Goal: Task Accomplishment & Management: Use online tool/utility

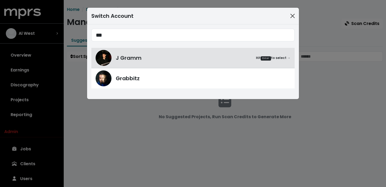
type input "***"
click at [291, 14] on button "Close" at bounding box center [292, 16] width 8 height 8
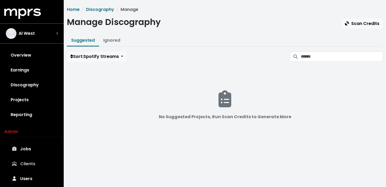
click at [35, 162] on link "Clients" at bounding box center [31, 163] width 55 height 15
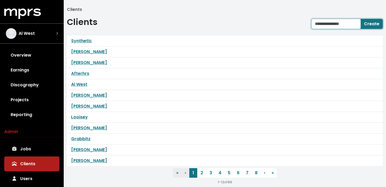
click at [325, 24] on input "text" at bounding box center [335, 24] width 49 height 10
type input "**********"
click at [368, 21] on span "Create" at bounding box center [371, 24] width 15 height 6
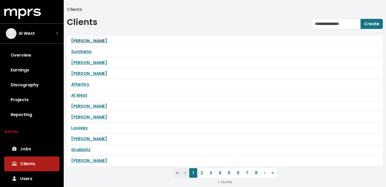
click at [93, 40] on link "[PERSON_NAME]" at bounding box center [89, 41] width 36 height 6
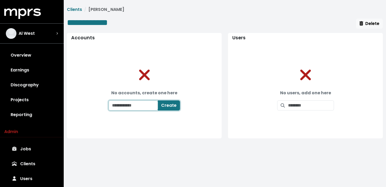
click at [135, 103] on input "text" at bounding box center [133, 105] width 49 height 10
type input "**********"
click at [172, 102] on span "Create" at bounding box center [168, 105] width 15 height 6
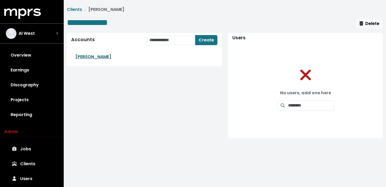
click at [92, 55] on link "[PERSON_NAME]" at bounding box center [93, 57] width 36 height 6
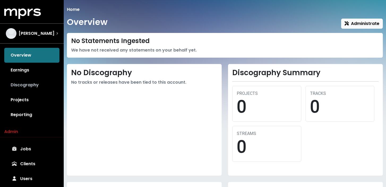
click at [28, 86] on link "Discography" at bounding box center [31, 84] width 55 height 15
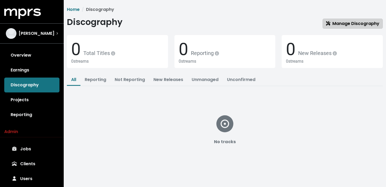
click at [343, 27] on link "Manage Discography" at bounding box center [352, 24] width 60 height 10
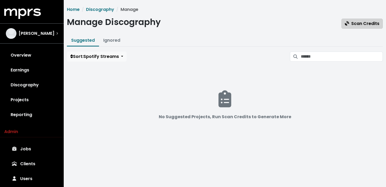
click at [350, 24] on span "Scan Credits" at bounding box center [362, 23] width 34 height 6
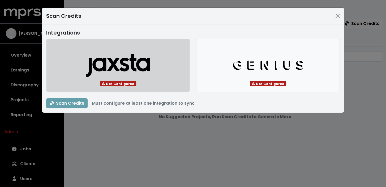
click at [138, 74] on icon "Jaxsta Logo" at bounding box center [118, 65] width 64 height 24
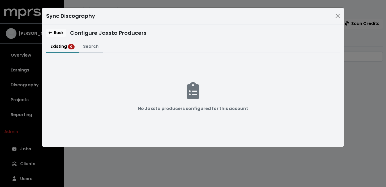
click at [92, 49] on button "Search" at bounding box center [91, 46] width 24 height 11
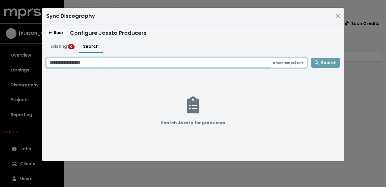
click at [88, 63] on input "Search jaxsta for producers" at bounding box center [157, 63] width 223 height 10
type input "**********"
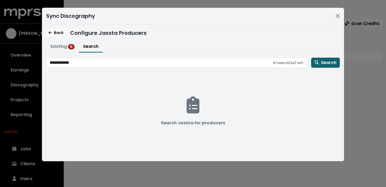
click at [334, 63] on span "Search" at bounding box center [325, 62] width 22 height 6
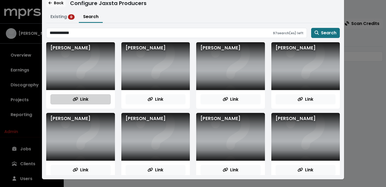
click at [77, 97] on span "Link" at bounding box center [81, 99] width 16 height 6
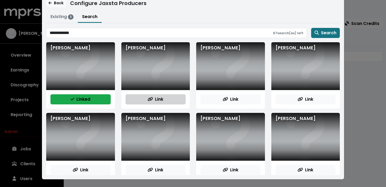
click at [160, 100] on span "Link" at bounding box center [156, 99] width 16 height 6
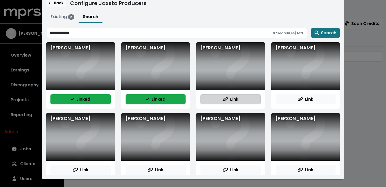
click at [243, 98] on button "Link" at bounding box center [230, 99] width 60 height 10
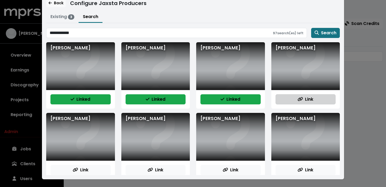
click at [295, 98] on button "Link" at bounding box center [305, 99] width 60 height 10
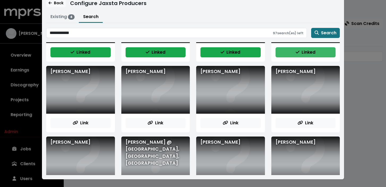
scroll to position [50, 0]
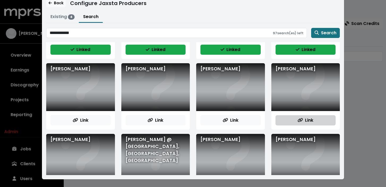
click at [303, 125] on button "Link" at bounding box center [305, 120] width 60 height 10
click at [229, 125] on div "Link" at bounding box center [230, 120] width 69 height 19
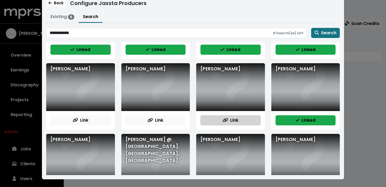
click at [231, 120] on span "Link" at bounding box center [231, 120] width 16 height 6
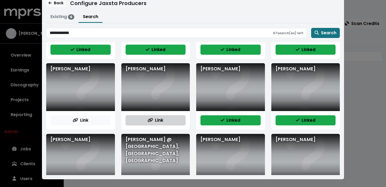
click at [164, 119] on button "Link" at bounding box center [156, 120] width 60 height 10
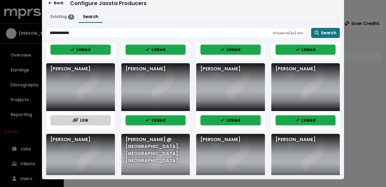
click at [93, 120] on button "Link" at bounding box center [80, 120] width 60 height 10
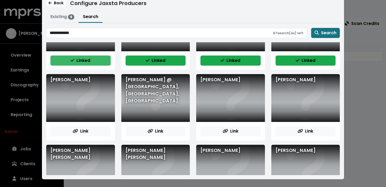
scroll to position [110, 0]
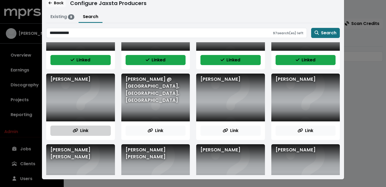
click at [92, 128] on button "Link" at bounding box center [80, 131] width 60 height 10
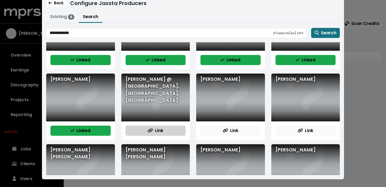
click at [167, 131] on button "Link" at bounding box center [156, 131] width 60 height 10
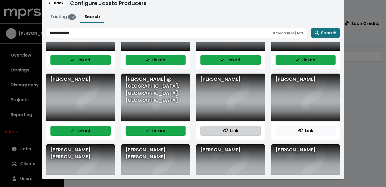
click at [223, 128] on span "Link" at bounding box center [231, 130] width 16 height 6
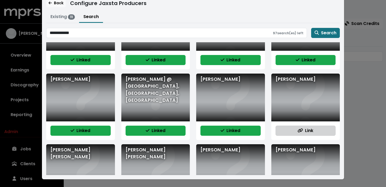
click at [295, 128] on button "Link" at bounding box center [305, 131] width 60 height 10
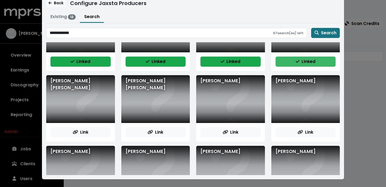
scroll to position [179, 0]
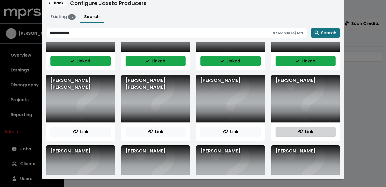
click at [295, 130] on button "Link" at bounding box center [305, 132] width 60 height 10
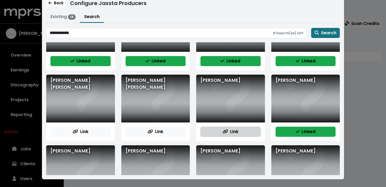
click at [244, 131] on button "Link" at bounding box center [230, 132] width 60 height 10
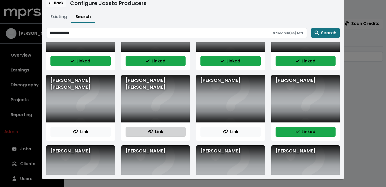
click at [162, 133] on span "Link" at bounding box center [156, 131] width 16 height 6
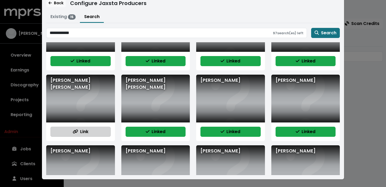
click at [93, 132] on button "Link" at bounding box center [80, 132] width 60 height 10
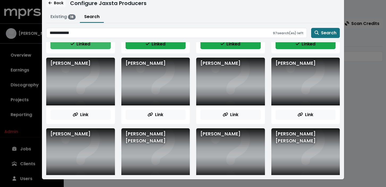
scroll to position [272, 0]
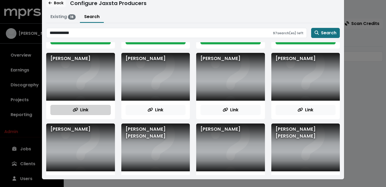
click at [97, 109] on button "Link" at bounding box center [80, 110] width 60 height 10
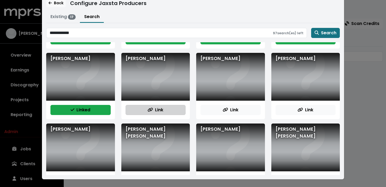
click at [164, 109] on button "Link" at bounding box center [156, 110] width 60 height 10
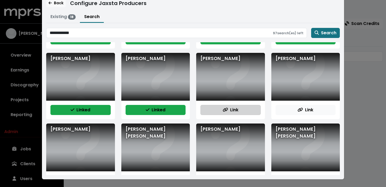
click at [237, 112] on span "Link" at bounding box center [231, 110] width 16 height 6
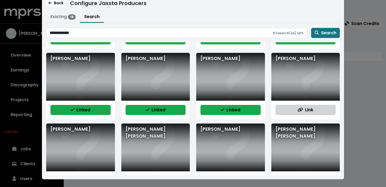
click at [301, 107] on icon "button" at bounding box center [299, 109] width 5 height 4
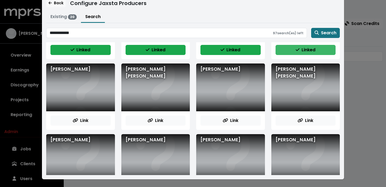
scroll to position [342, 0]
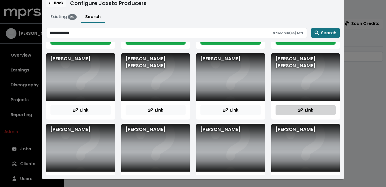
click at [301, 108] on icon "button" at bounding box center [300, 110] width 5 height 4
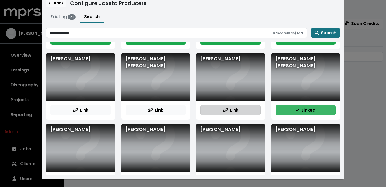
click at [246, 113] on button "Link" at bounding box center [230, 110] width 60 height 10
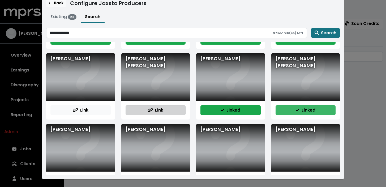
click at [166, 111] on button "Link" at bounding box center [156, 110] width 60 height 10
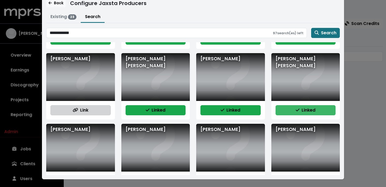
click at [95, 112] on button "Link" at bounding box center [80, 110] width 60 height 10
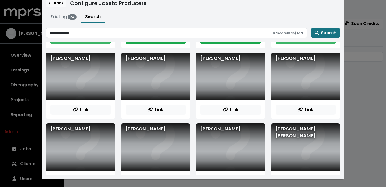
scroll to position [414, 0]
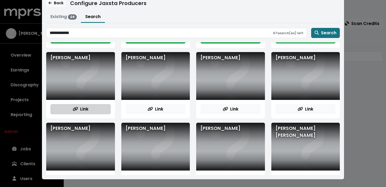
click at [95, 110] on button "Link" at bounding box center [80, 109] width 60 height 10
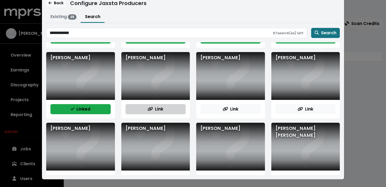
click at [162, 107] on span "Link" at bounding box center [156, 109] width 16 height 6
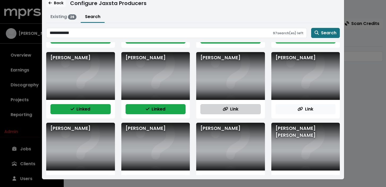
click at [243, 110] on button "Link" at bounding box center [230, 109] width 60 height 10
click at [308, 103] on div "Link" at bounding box center [305, 109] width 69 height 19
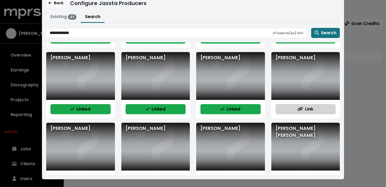
click at [306, 109] on span "Link" at bounding box center [305, 109] width 16 height 6
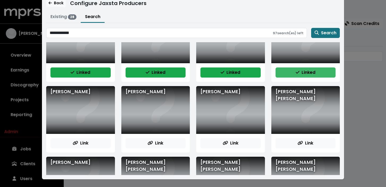
scroll to position [465, 0]
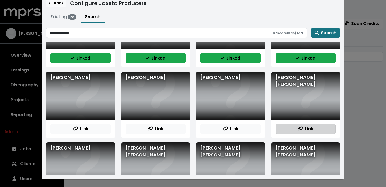
click at [299, 125] on button "Link" at bounding box center [305, 129] width 60 height 10
click at [238, 134] on div "Link" at bounding box center [230, 128] width 69 height 19
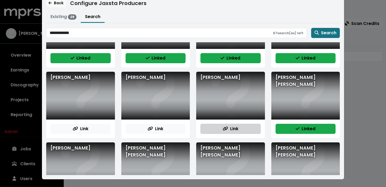
click at [240, 129] on button "Link" at bounding box center [230, 129] width 60 height 10
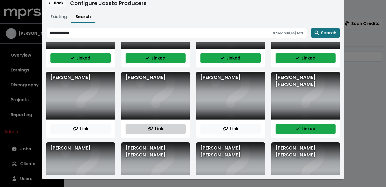
click at [172, 129] on button "Link" at bounding box center [156, 129] width 60 height 10
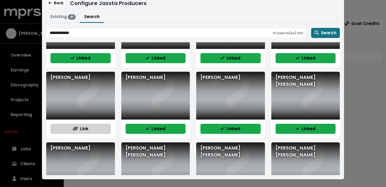
click at [102, 131] on button "Link" at bounding box center [80, 129] width 60 height 10
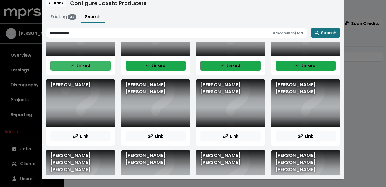
scroll to position [530, 0]
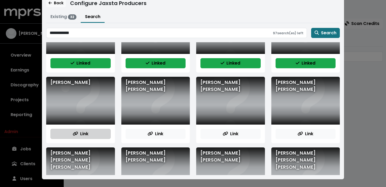
click at [88, 131] on button "Link" at bounding box center [80, 134] width 60 height 10
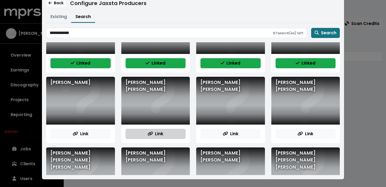
click at [166, 129] on button "Link" at bounding box center [156, 134] width 60 height 10
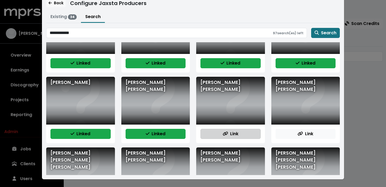
click at [234, 137] on button "Link" at bounding box center [230, 134] width 60 height 10
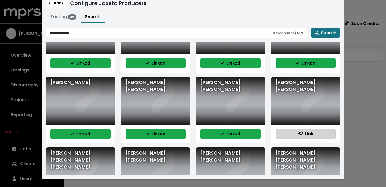
click at [301, 136] on icon "button" at bounding box center [299, 133] width 5 height 4
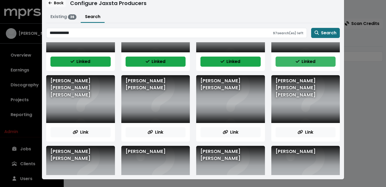
scroll to position [608, 0]
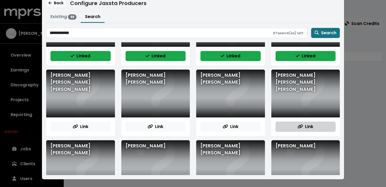
click at [306, 126] on span "Link" at bounding box center [305, 126] width 16 height 6
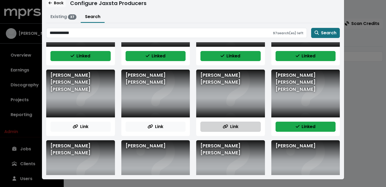
click at [247, 124] on button "Link" at bounding box center [230, 127] width 60 height 10
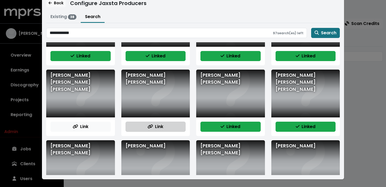
click at [164, 128] on button "Link" at bounding box center [156, 127] width 60 height 10
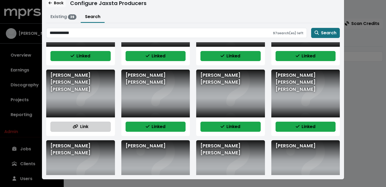
click at [98, 127] on button "Link" at bounding box center [80, 127] width 60 height 10
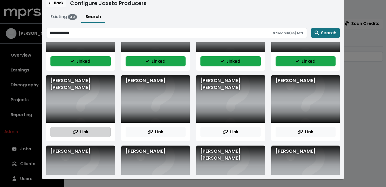
click at [98, 127] on button "Link" at bounding box center [80, 132] width 60 height 10
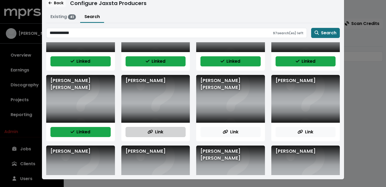
click at [166, 133] on button "Link" at bounding box center [156, 132] width 60 height 10
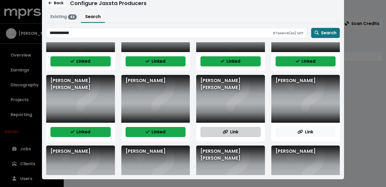
click at [231, 134] on span "Link" at bounding box center [231, 132] width 16 height 6
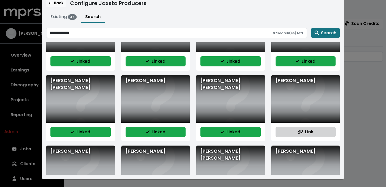
click at [315, 131] on button "Link" at bounding box center [305, 132] width 60 height 10
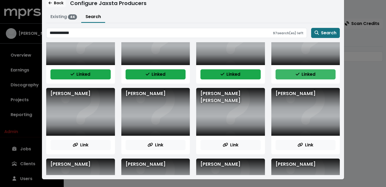
scroll to position [731, 0]
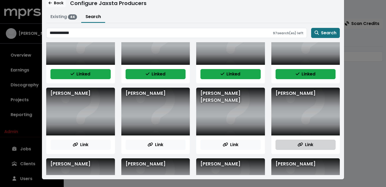
click at [304, 144] on span "Link" at bounding box center [305, 144] width 16 height 6
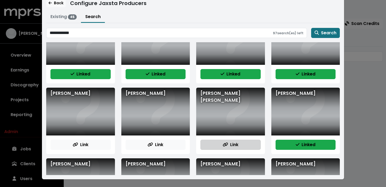
click at [234, 141] on button "Link" at bounding box center [230, 145] width 60 height 10
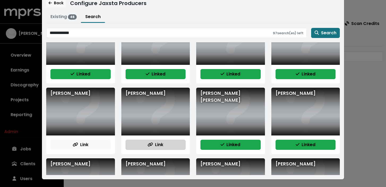
click at [163, 141] on button "Link" at bounding box center [156, 145] width 60 height 10
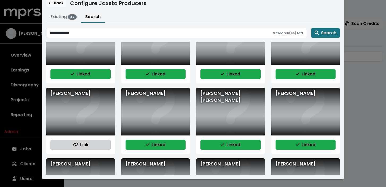
click at [81, 140] on button "Link" at bounding box center [80, 145] width 60 height 10
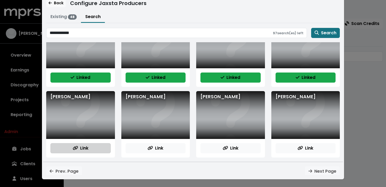
click at [81, 147] on span "Link" at bounding box center [81, 148] width 16 height 6
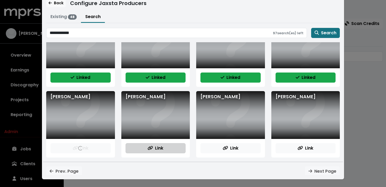
click at [154, 148] on span "Link" at bounding box center [156, 148] width 16 height 6
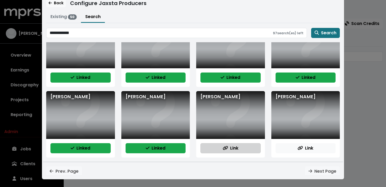
click at [227, 150] on icon "button" at bounding box center [225, 148] width 5 height 4
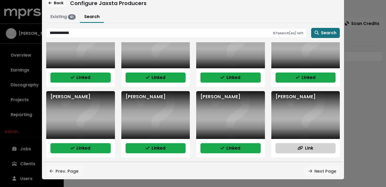
click at [317, 148] on button "Link" at bounding box center [305, 148] width 60 height 10
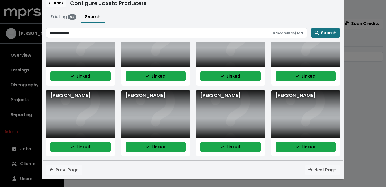
click at [325, 170] on div "Prev. Page Next Page" at bounding box center [193, 170] width 300 height 10
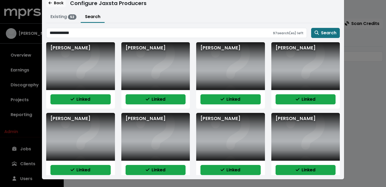
scroll to position [0, 0]
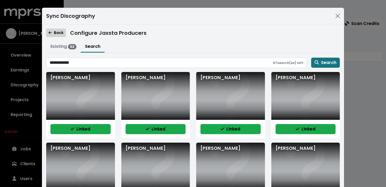
click at [63, 32] on span "Back" at bounding box center [56, 32] width 15 height 5
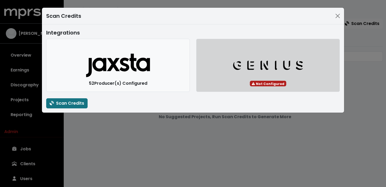
click at [260, 67] on icon "Genius Logo" at bounding box center [267, 65] width 71 height 11
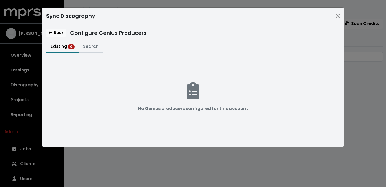
click at [94, 45] on button "Search" at bounding box center [91, 46] width 24 height 11
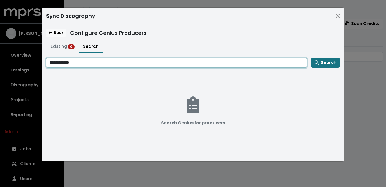
type input "**********"
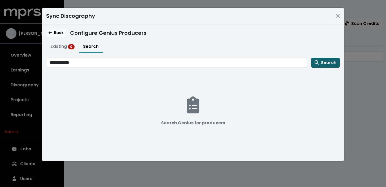
click at [323, 64] on span "Search" at bounding box center [325, 62] width 22 height 6
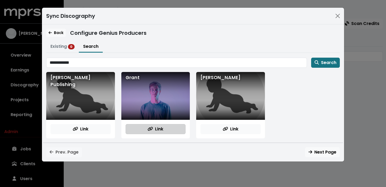
click at [155, 129] on span "Link" at bounding box center [156, 129] width 16 height 6
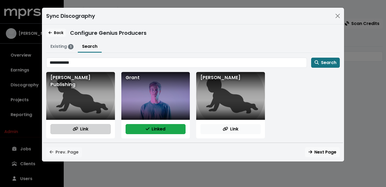
click at [90, 130] on button "Link" at bounding box center [80, 129] width 60 height 10
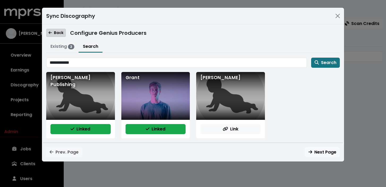
click at [55, 34] on span "Back" at bounding box center [56, 32] width 15 height 5
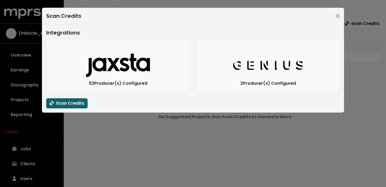
click at [72, 103] on span "Scan Credits" at bounding box center [67, 103] width 34 height 6
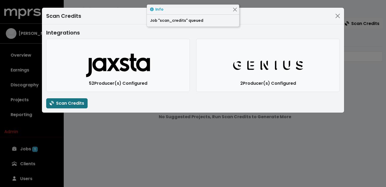
click at [235, 10] on button "Close" at bounding box center [235, 10] width 6 height 6
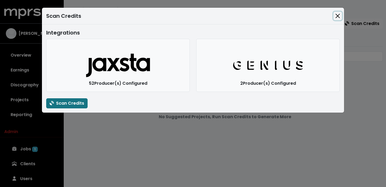
click at [339, 16] on button "Close" at bounding box center [337, 16] width 8 height 8
